Goal: Task Accomplishment & Management: Use online tool/utility

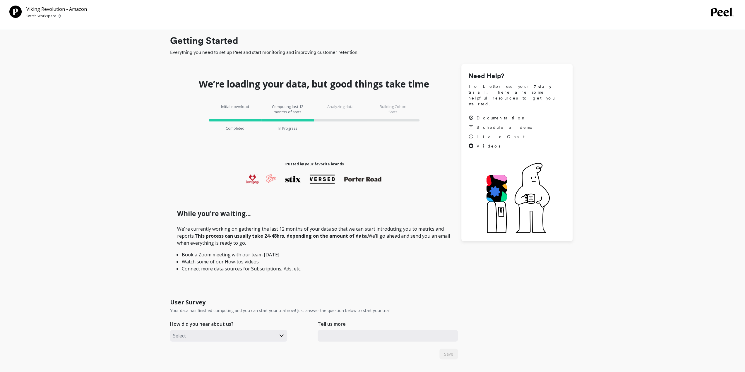
checkbox \(Essor\) "true"
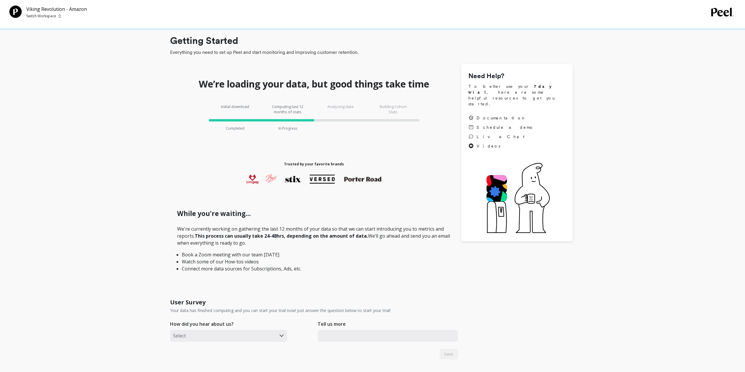
checkbox Amazon "true"
click at [34, 16] on p "Switch Workspace" at bounding box center [41, 16] width 30 height 5
click at [63, 46] on p "Boka - Amazon (Essor..." at bounding box center [64, 44] width 45 height 6
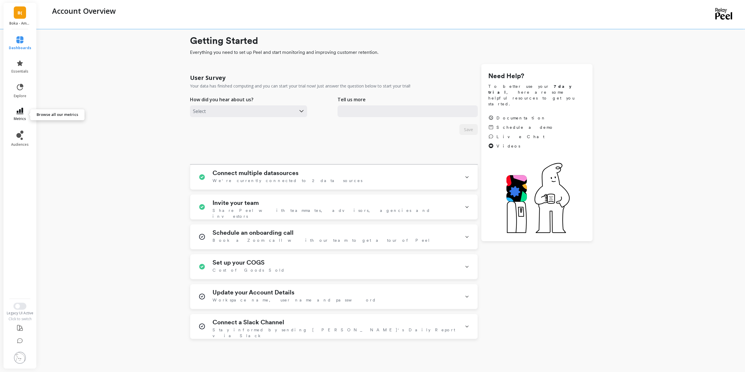
click at [22, 115] on link "metrics" at bounding box center [20, 114] width 23 height 13
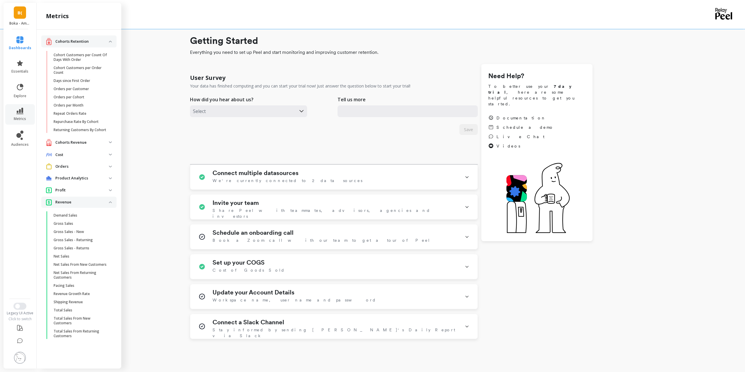
scroll to position [29, 0]
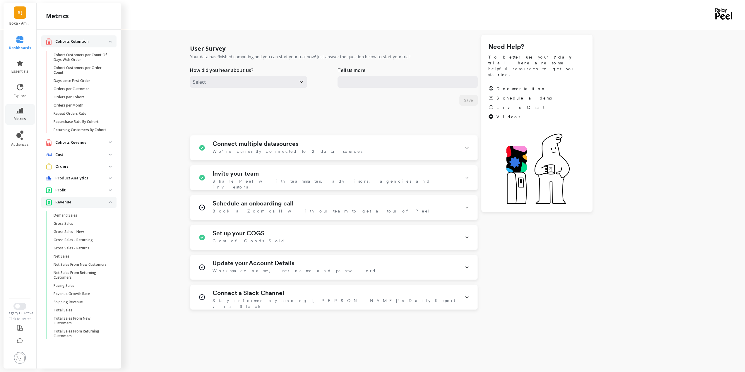
click at [67, 167] on p "Orders" at bounding box center [82, 167] width 54 height 6
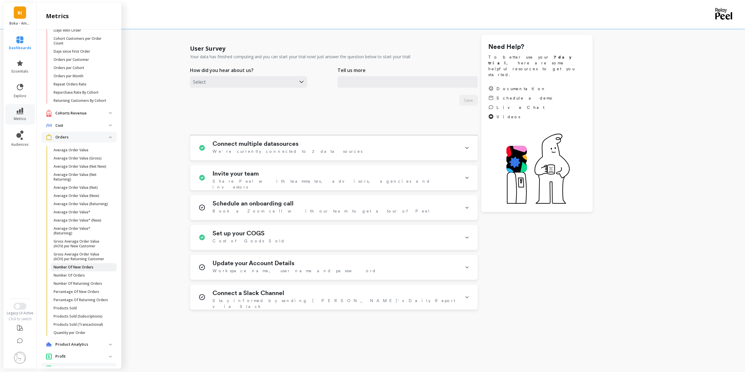
click at [72, 270] on p "Number Of New Orders" at bounding box center [74, 267] width 40 height 5
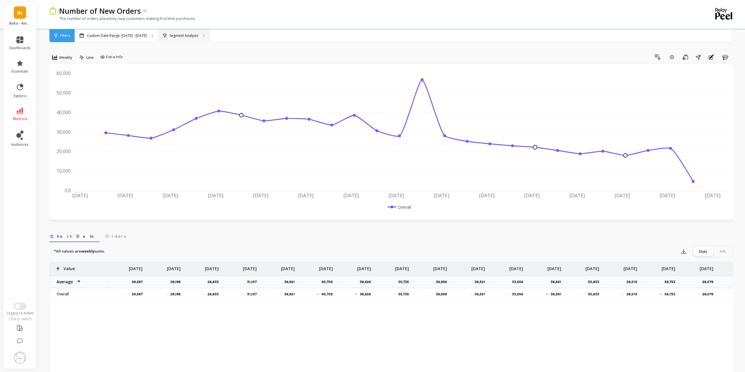
click at [170, 34] on p "Segment Analysis" at bounding box center [184, 35] width 29 height 5
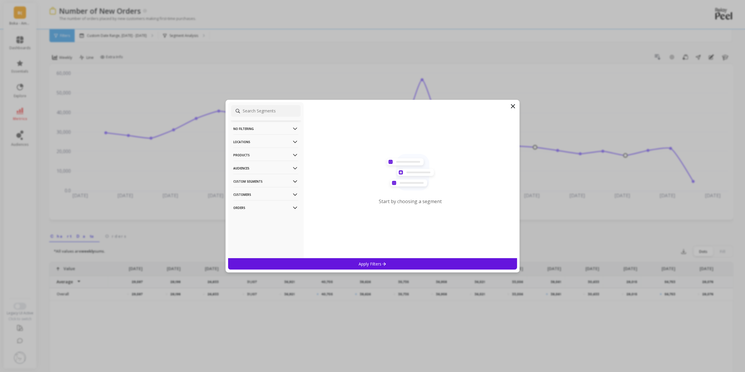
click at [265, 143] on p "Locations" at bounding box center [265, 141] width 65 height 15
click at [250, 164] on p "Countries" at bounding box center [242, 163] width 17 height 5
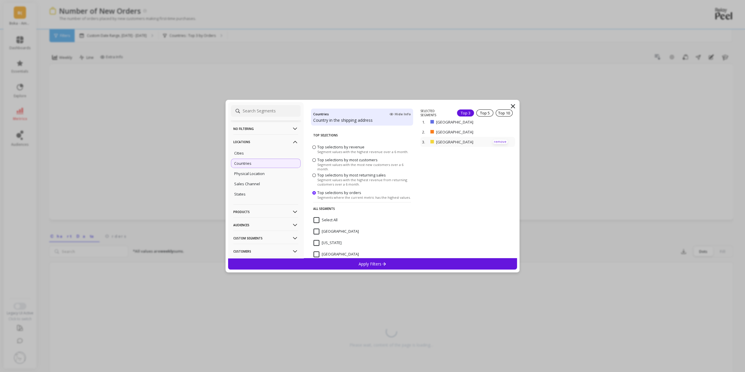
click at [494, 141] on p "remove" at bounding box center [500, 142] width 15 height 4
click at [498, 124] on p "remove" at bounding box center [500, 124] width 15 height 4
click at [265, 214] on p "Products" at bounding box center [265, 211] width 65 height 15
click at [247, 225] on div "ASIN" at bounding box center [266, 223] width 70 height 9
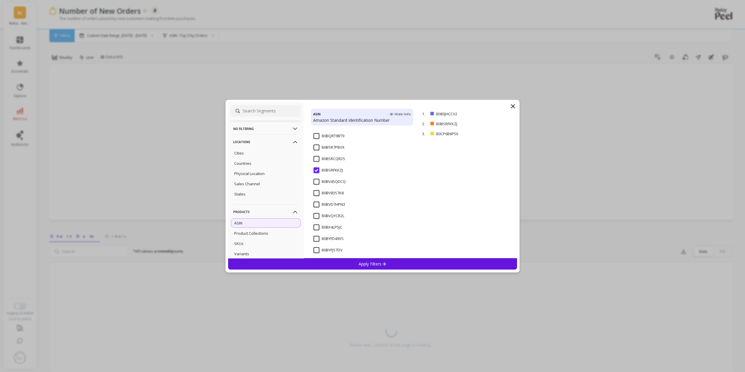
scroll to position [1515, 0]
click at [318, 246] on input "B0BYFJS7DV" at bounding box center [328, 248] width 29 height 6
click at [318, 238] on input "B0CQPPDQM9" at bounding box center [330, 239] width 33 height 6
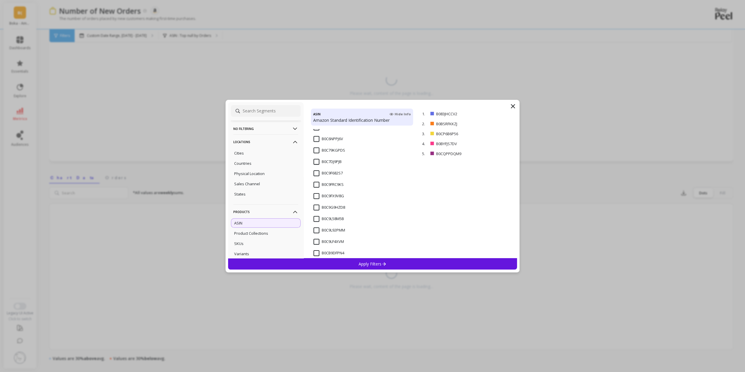
scroll to position [1933, 0]
click at [316, 240] on input "B0CB9DFPN4" at bounding box center [329, 241] width 31 height 6
click at [363, 267] on div "Apply Filters" at bounding box center [372, 263] width 289 height 11
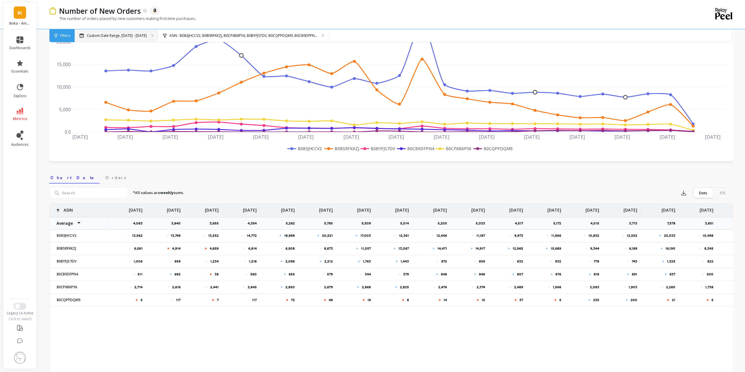
click at [101, 37] on p "Custom Date Range, [DATE] - [DATE]" at bounding box center [117, 35] width 60 height 5
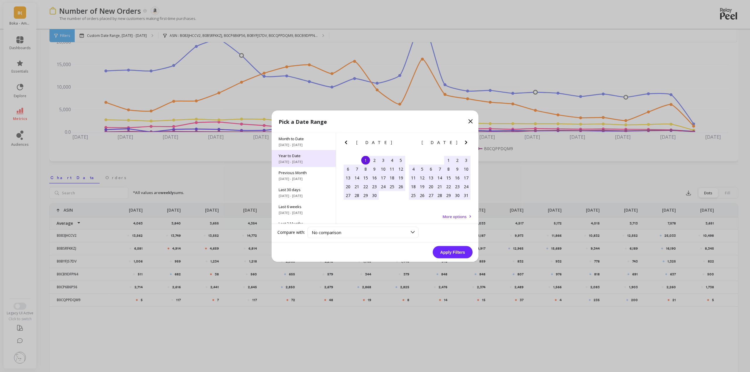
click at [312, 161] on span "[DATE] - [DATE]" at bounding box center [304, 161] width 50 height 5
click at [463, 251] on button "Apply Filters" at bounding box center [453, 252] width 40 height 12
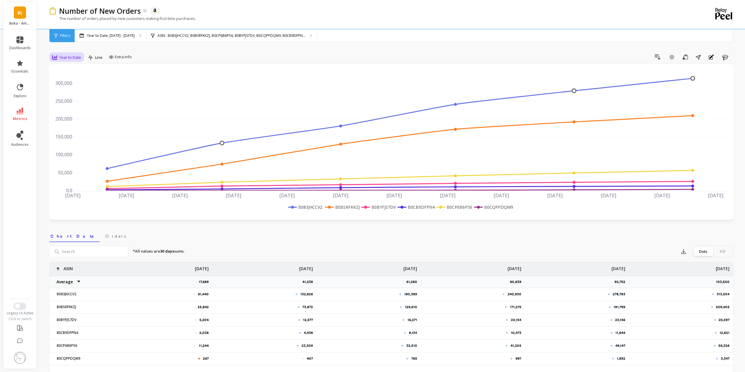
click at [75, 60] on div "Year to Date" at bounding box center [66, 57] width 29 height 7
click at [58, 79] on div "Daily" at bounding box center [70, 82] width 33 height 6
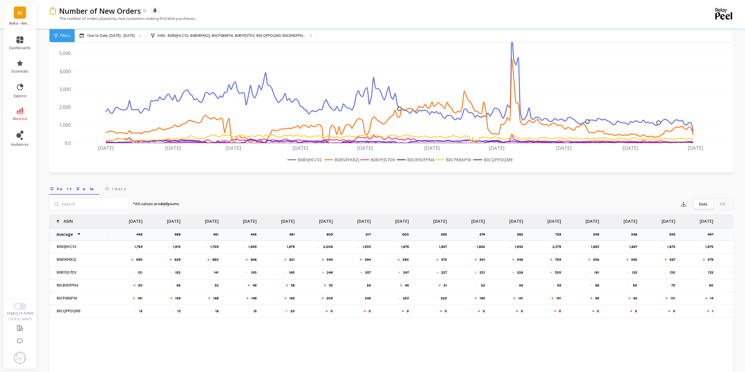
scroll to position [59, 0]
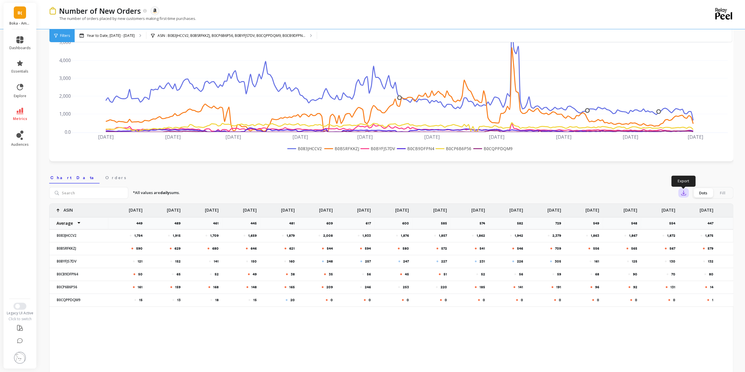
click at [682, 193] on icon "button" at bounding box center [684, 193] width 6 height 6
click at [705, 231] on span "Google Sheets" at bounding box center [704, 231] width 27 height 6
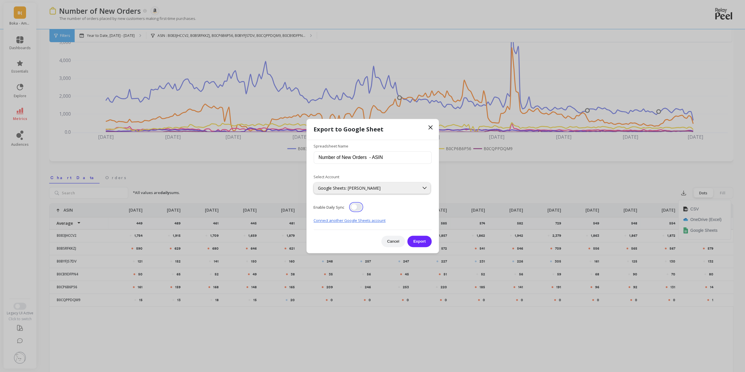
click at [356, 208] on button "button" at bounding box center [356, 207] width 12 height 8
click at [324, 155] on input "Number of New Orders - ASIN" at bounding box center [373, 158] width 118 height 12
type input "Boka 6 ASINS - Number of New Orders - Daily Year [DATE]"
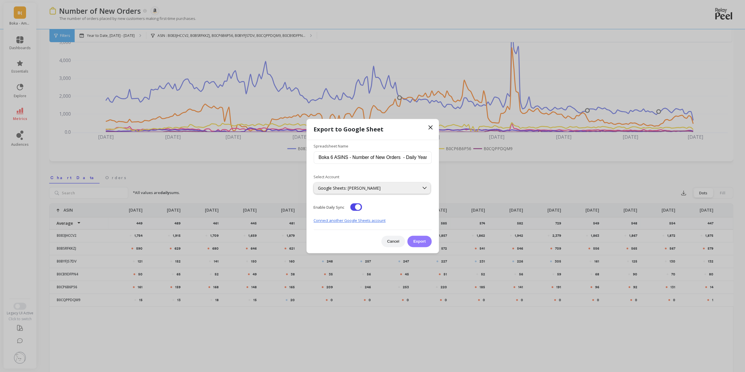
click at [419, 237] on button "Export" at bounding box center [420, 241] width 24 height 11
